Goal: Information Seeking & Learning: Learn about a topic

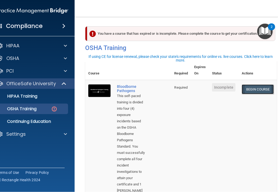
click at [260, 88] on link "Begin Course" at bounding box center [258, 89] width 32 height 10
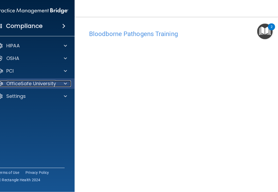
click at [34, 85] on p "OfficeSafe University" at bounding box center [31, 83] width 50 height 6
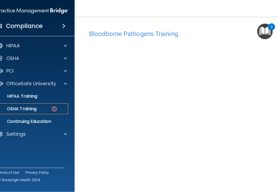
click at [23, 112] on link "OSHA Training" at bounding box center [26, 108] width 83 height 11
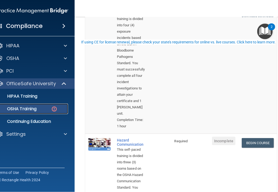
scroll to position [105, 0]
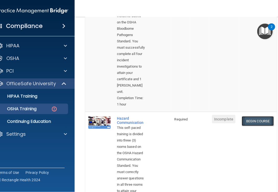
click at [266, 116] on link "Begin Course" at bounding box center [258, 121] width 32 height 10
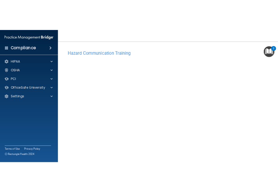
scroll to position [45, 0]
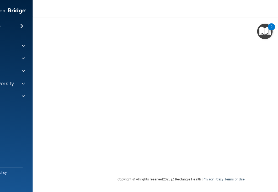
click at [205, 12] on nav "Toggle navigation [PERSON_NAME] [PERSON_NAME][EMAIL_ADDRESS][DOMAIN_NAME] Manag…" at bounding box center [181, 8] width 297 height 17
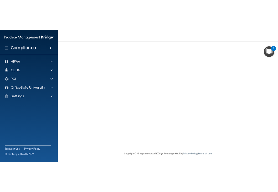
scroll to position [6, 0]
